Goal: Transaction & Acquisition: Purchase product/service

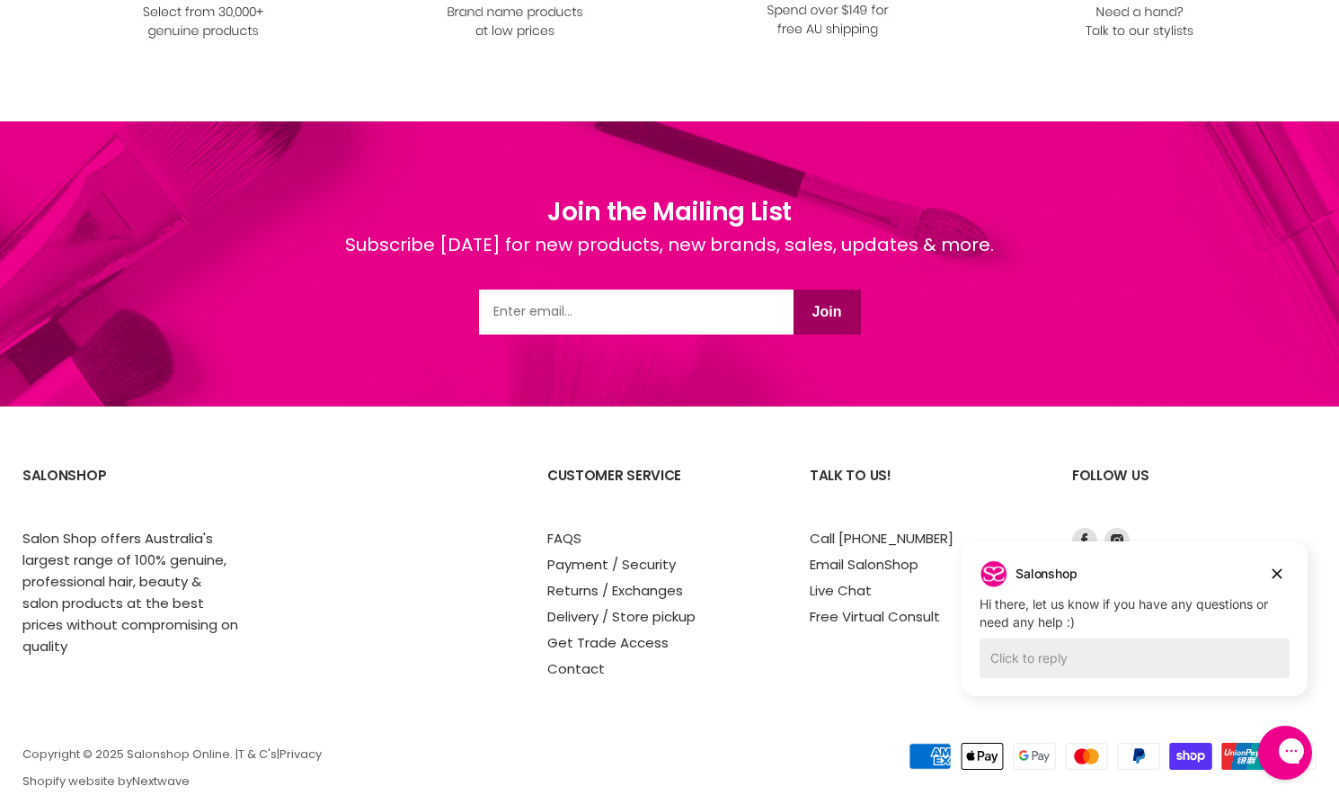
scroll to position [2526, 0]
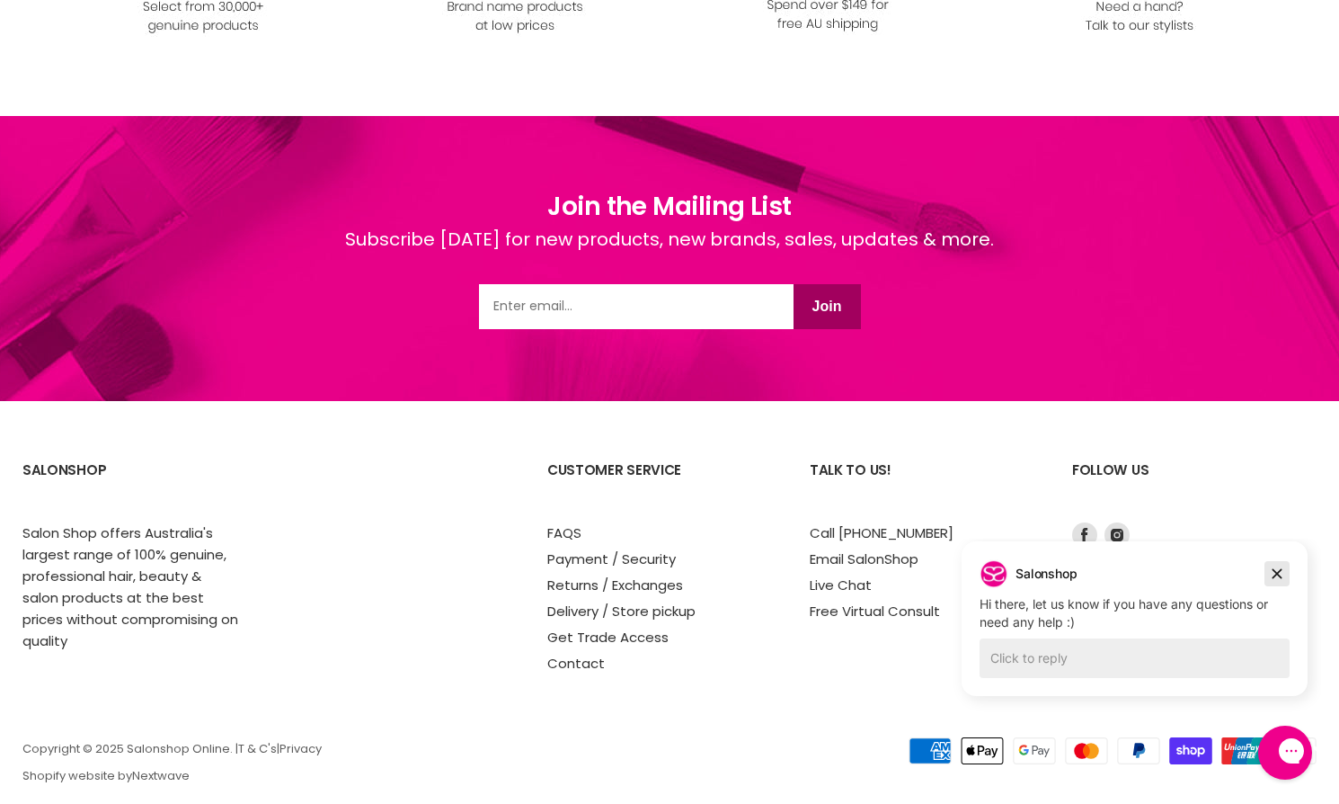
click at [1275, 569] on icon "Dismiss campaign" at bounding box center [1277, 574] width 18 height 22
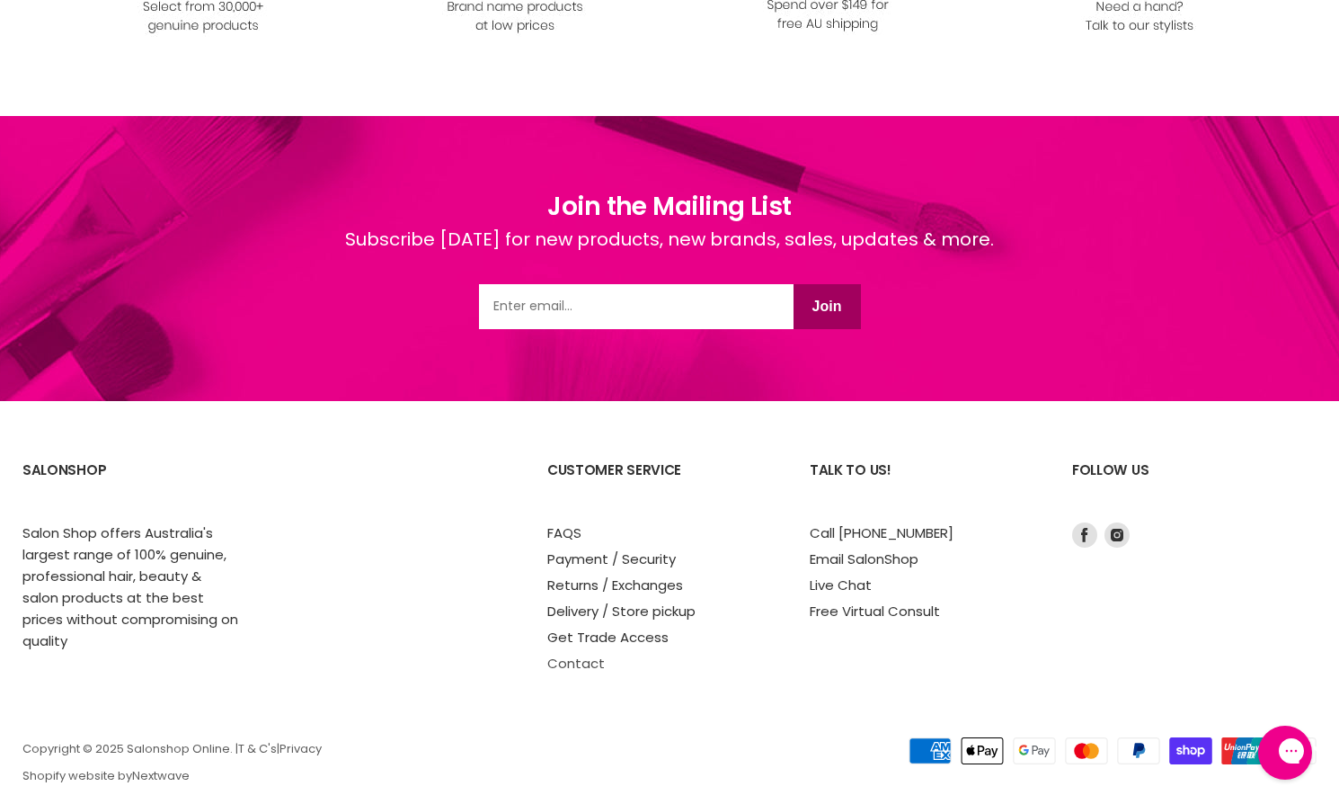
click at [566, 658] on link "Contact" at bounding box center [576, 662] width 58 height 19
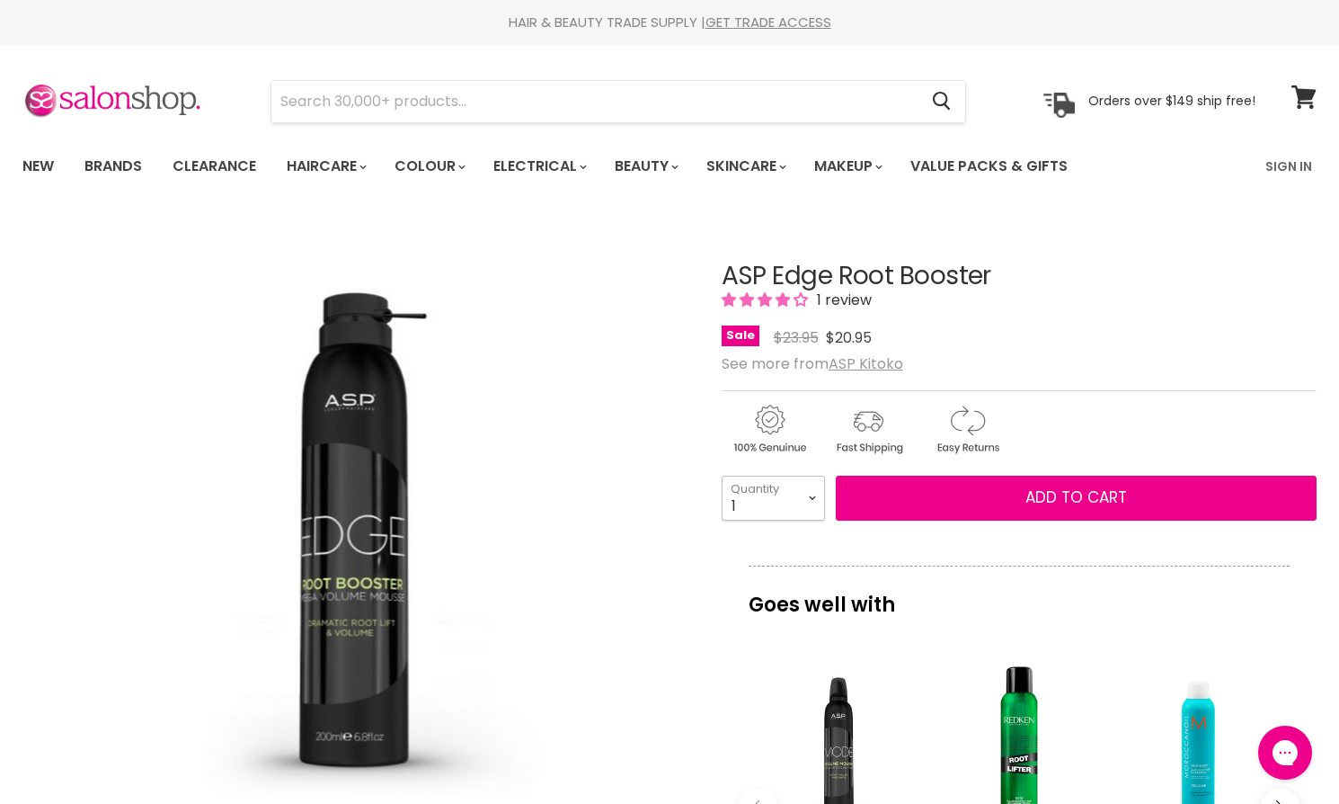
select select "2"
type input "2"
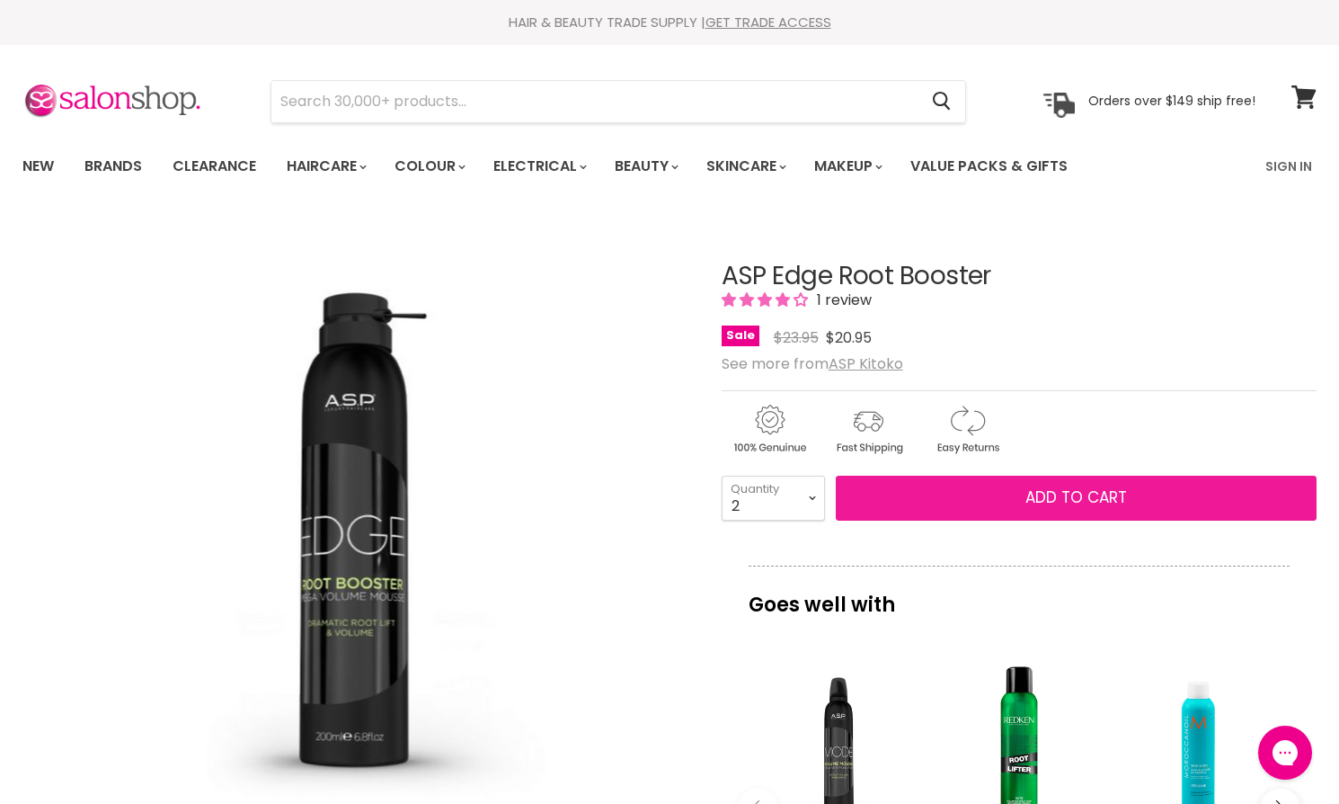
click at [1021, 493] on button "Add to cart" at bounding box center [1076, 497] width 481 height 45
click at [1063, 494] on span "Add to cart" at bounding box center [1077, 497] width 102 height 22
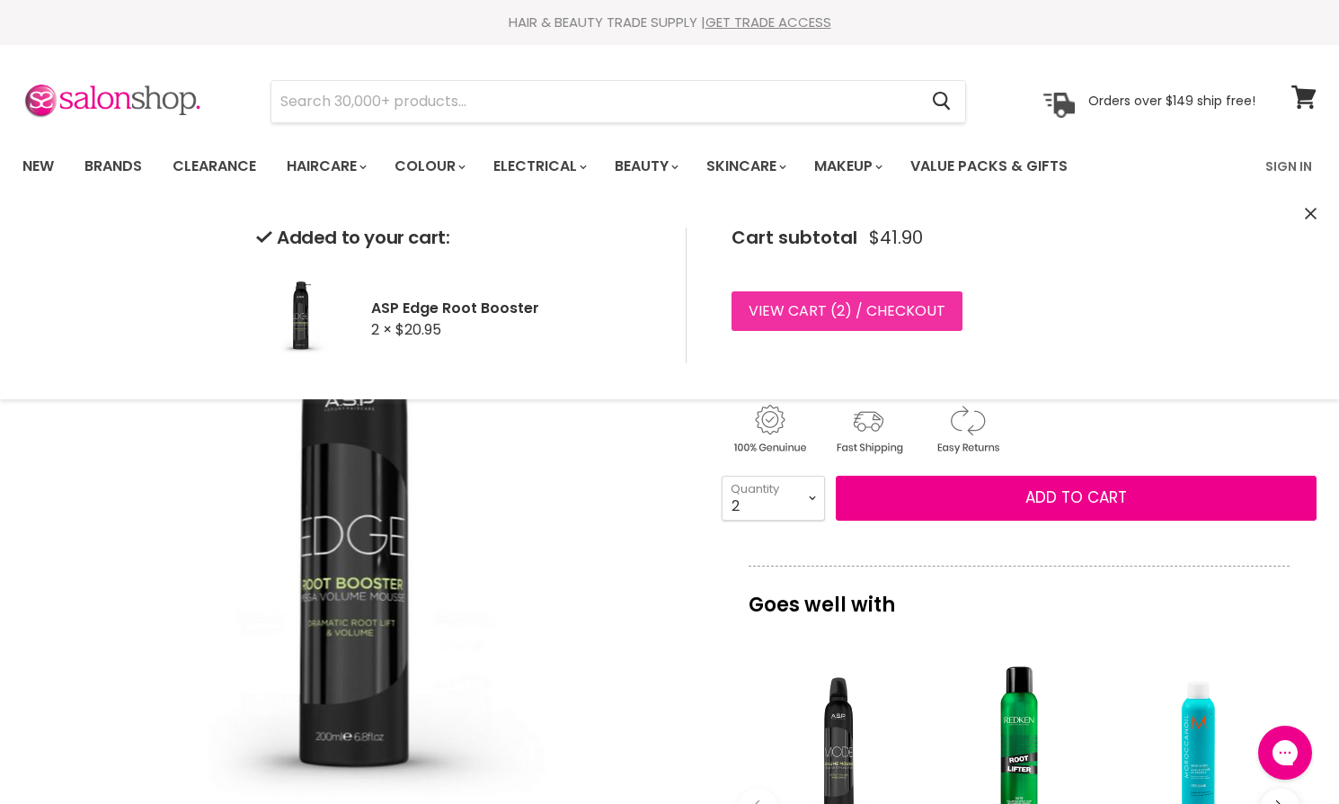
click at [824, 308] on link "View cart ( 2 ) / Checkout" at bounding box center [847, 311] width 231 height 40
